Goal: Task Accomplishment & Management: Manage account settings

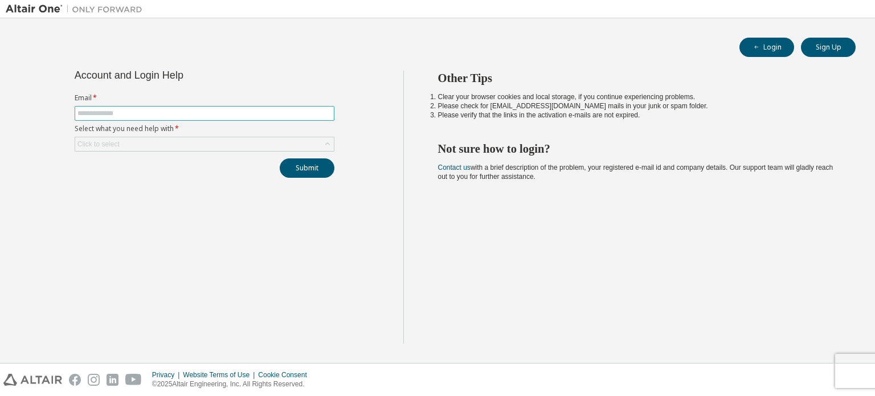
click at [284, 114] on input "text" at bounding box center [204, 113] width 254 height 9
type input "**********"
click at [302, 148] on div "Click to select" at bounding box center [204, 144] width 259 height 14
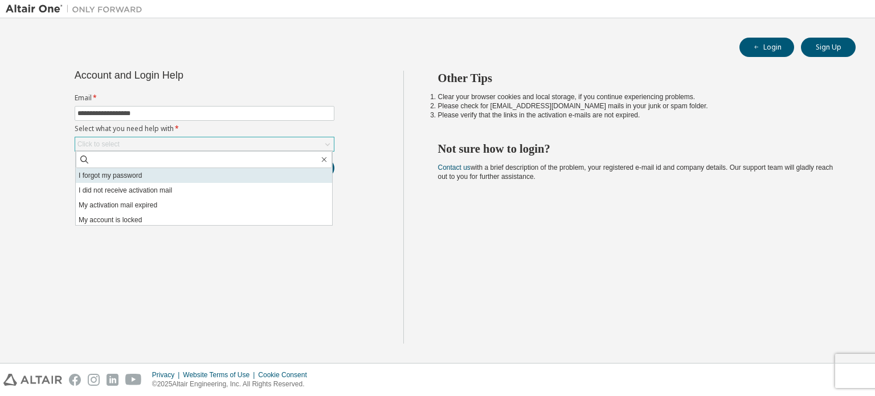
click at [228, 170] on li "I forgot my password" at bounding box center [204, 175] width 256 height 15
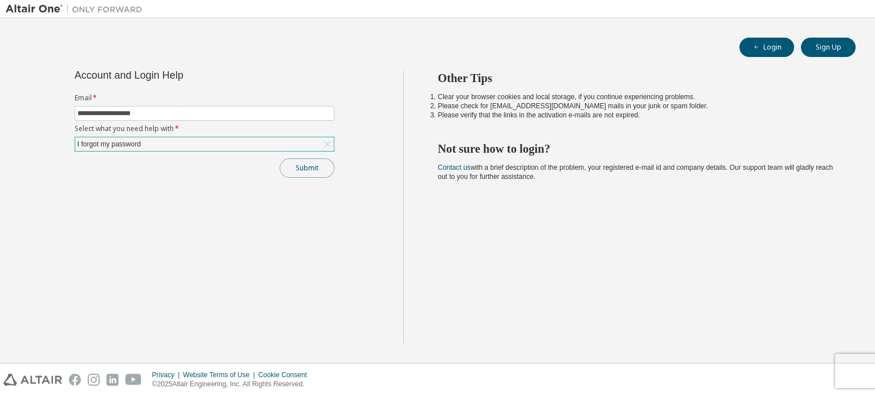
click at [322, 168] on button "Submit" at bounding box center [307, 167] width 55 height 19
click at [312, 170] on button "Submit" at bounding box center [307, 167] width 55 height 19
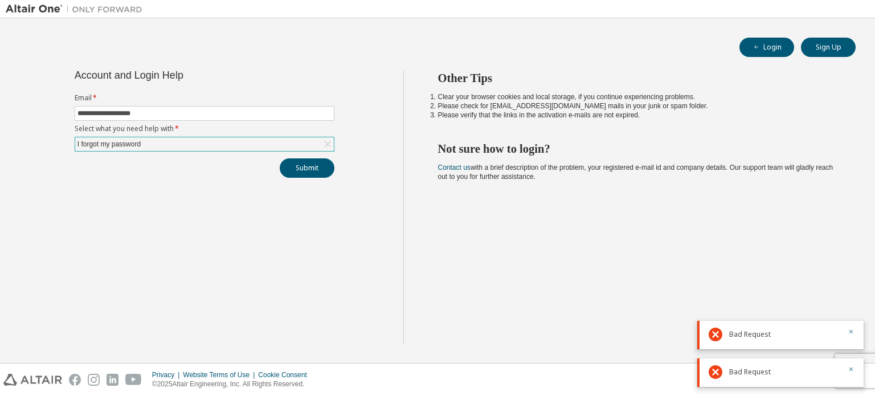
click at [769, 338] on span "Bad Request" at bounding box center [750, 334] width 42 height 9
click at [754, 365] on div "Bad Request" at bounding box center [785, 372] width 112 height 14
click at [766, 55] on button "Login" at bounding box center [767, 47] width 55 height 19
